Goal: Task Accomplishment & Management: Use online tool/utility

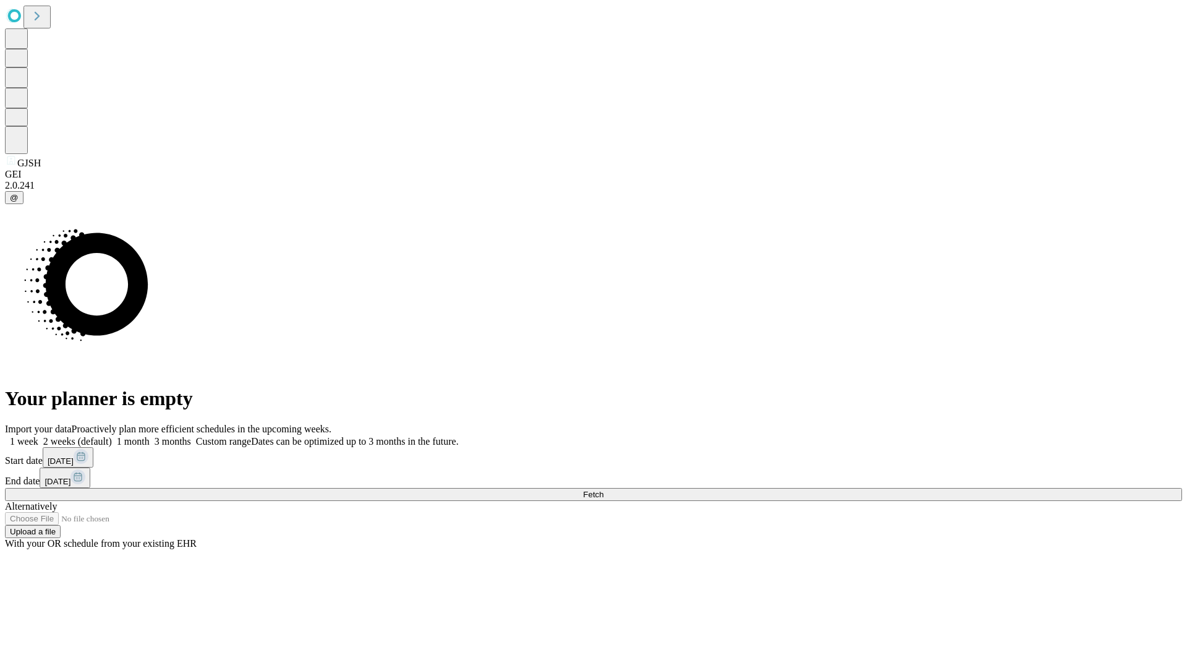
click at [603, 490] on span "Fetch" at bounding box center [593, 494] width 20 height 9
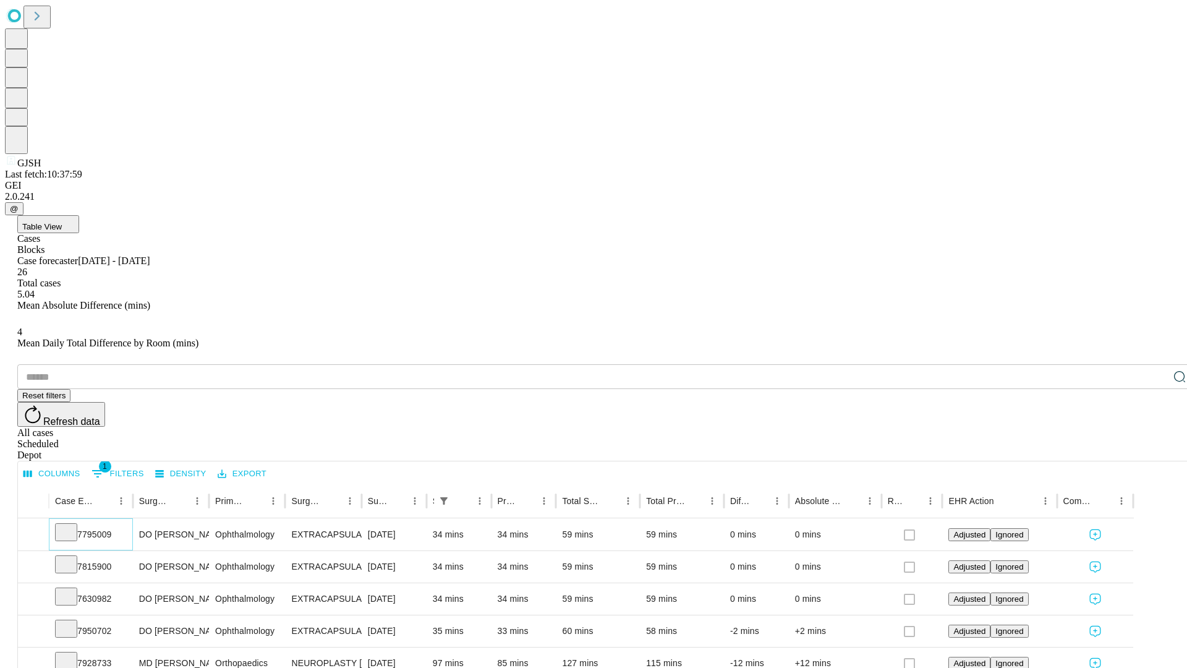
click at [72, 525] on icon at bounding box center [66, 531] width 12 height 12
